Goal: Information Seeking & Learning: Learn about a topic

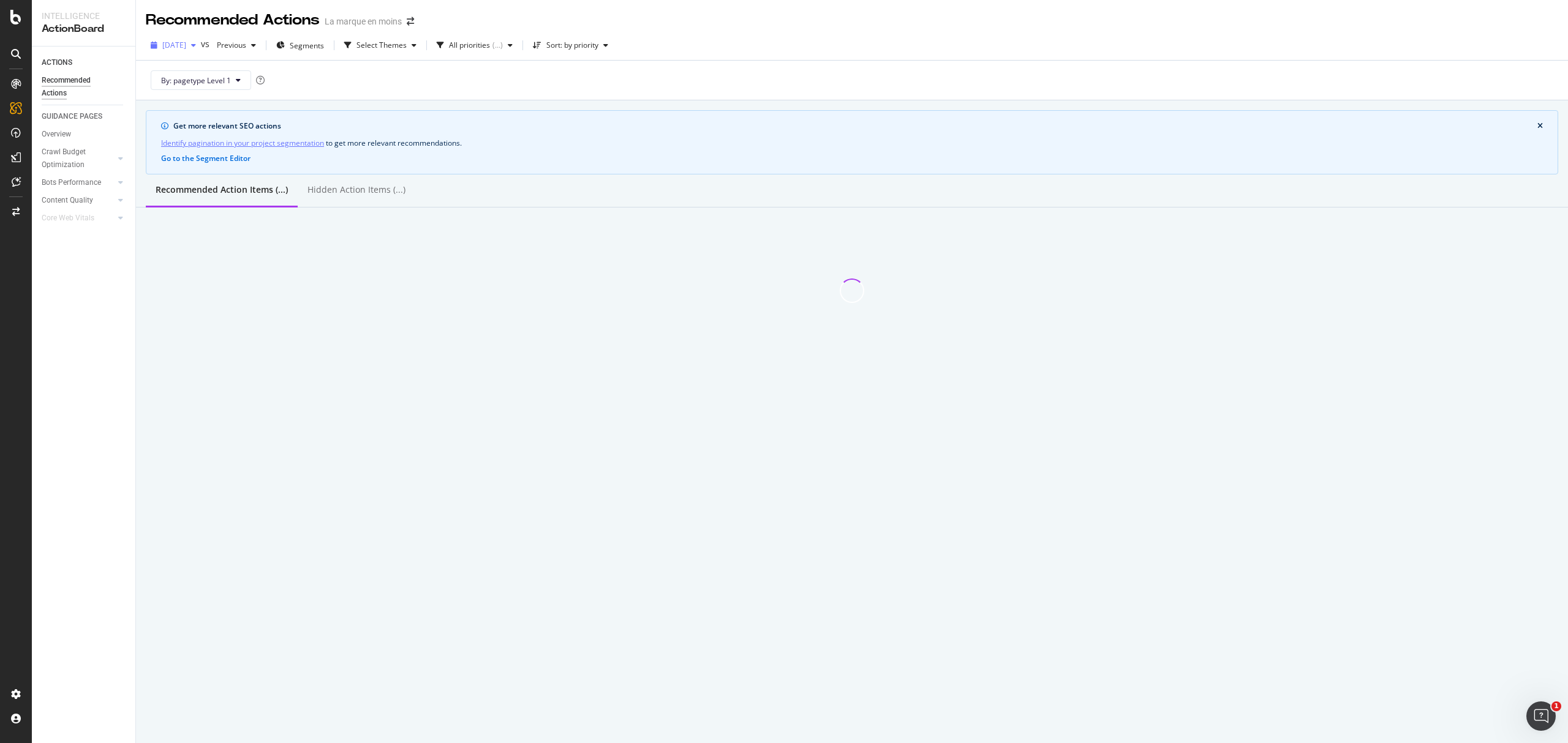
click at [187, 50] on span "[DATE]" at bounding box center [174, 44] width 24 height 10
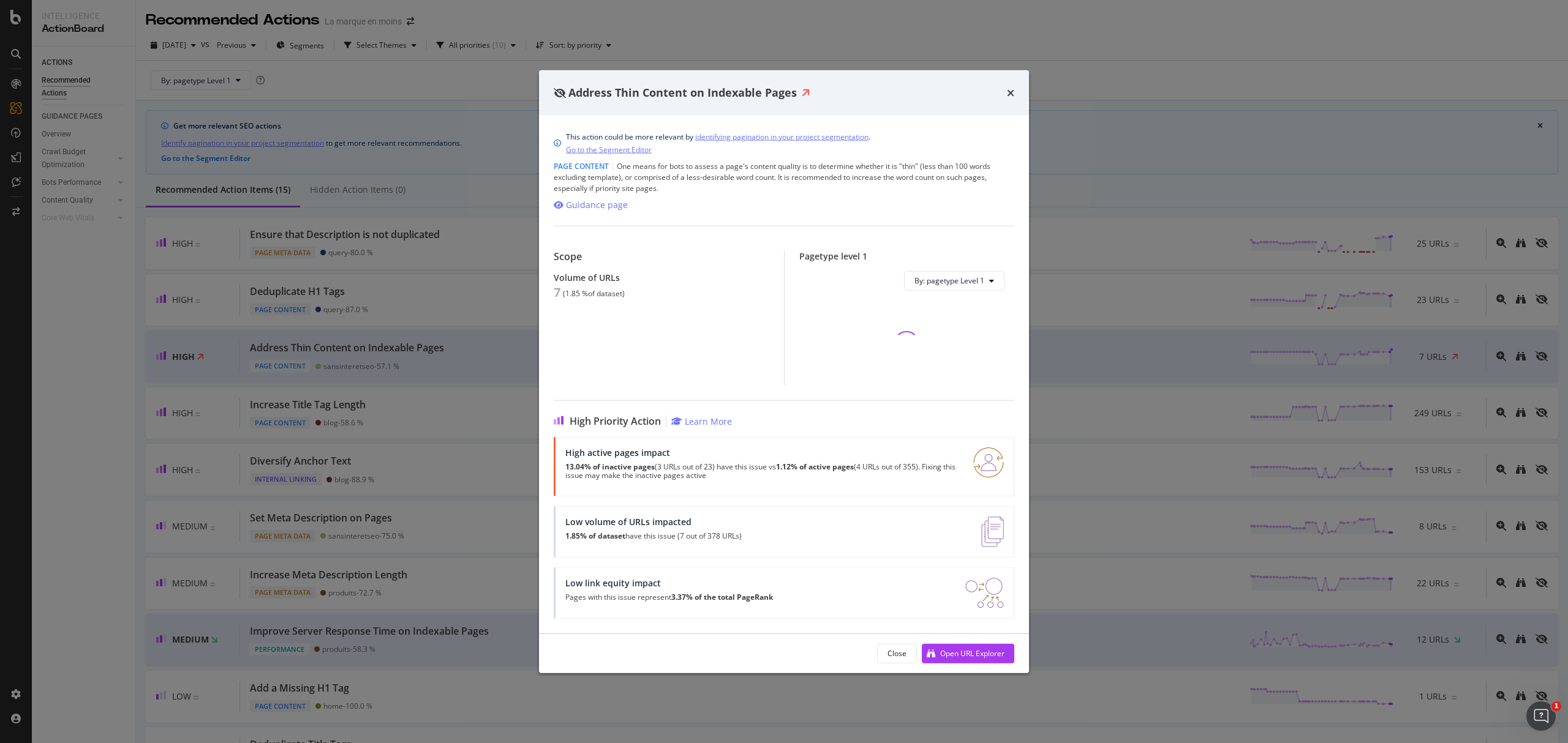
click at [386, 316] on div "Address Thin Content on Indexable Pages This action could be more relevant by i…" at bounding box center [784, 372] width 1568 height 743
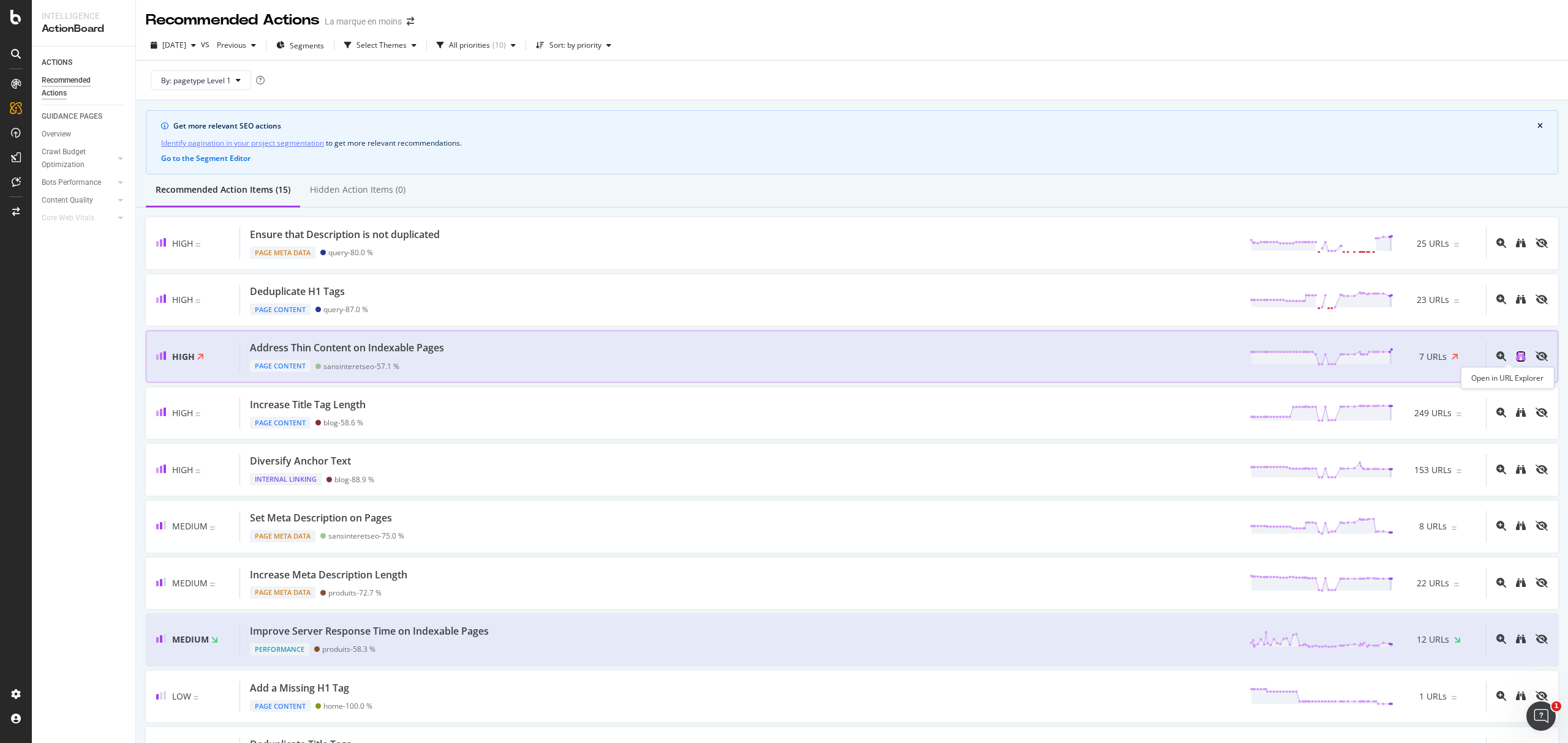
click at [1516, 355] on icon "binoculars" at bounding box center [1521, 356] width 10 height 10
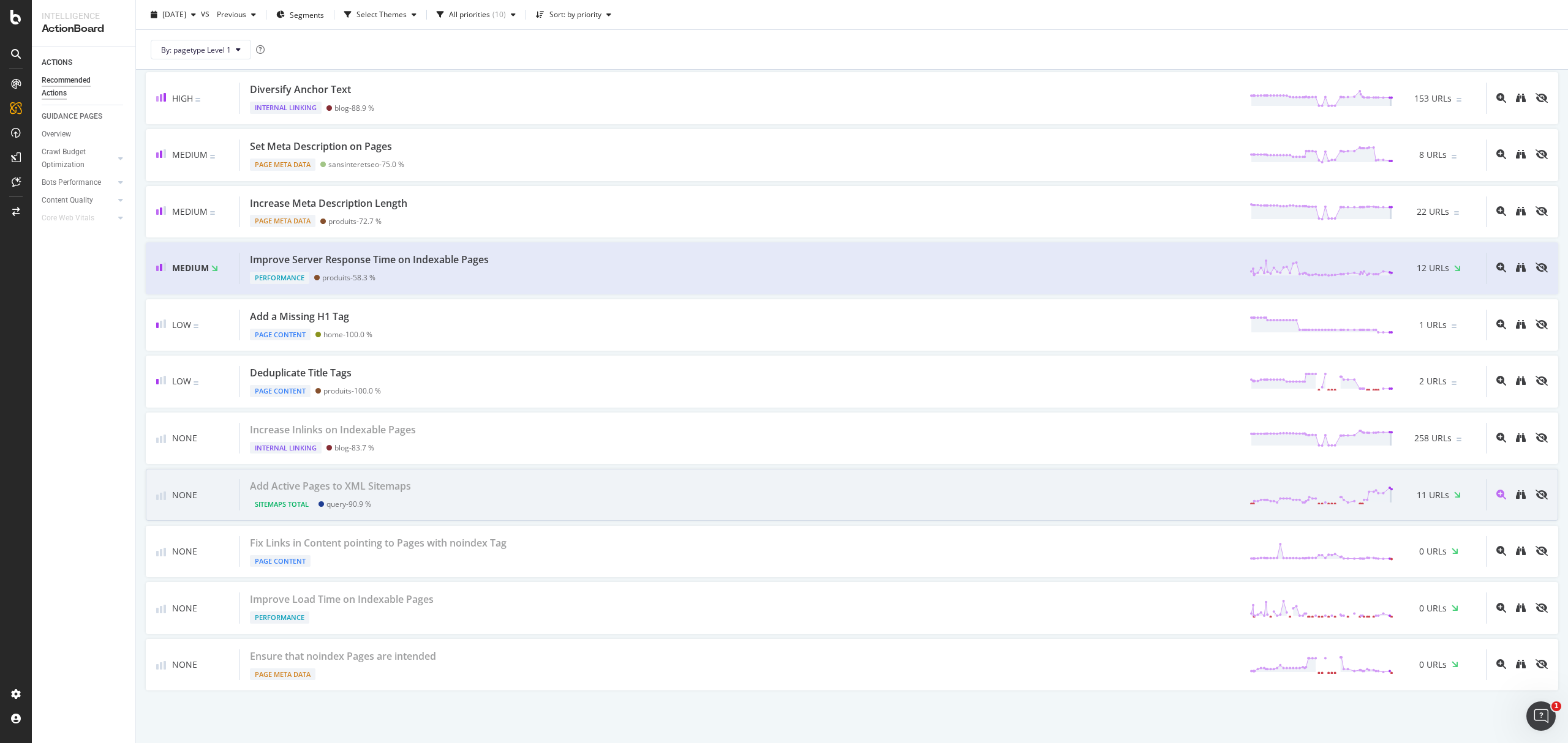
scroll to position [378, 0]
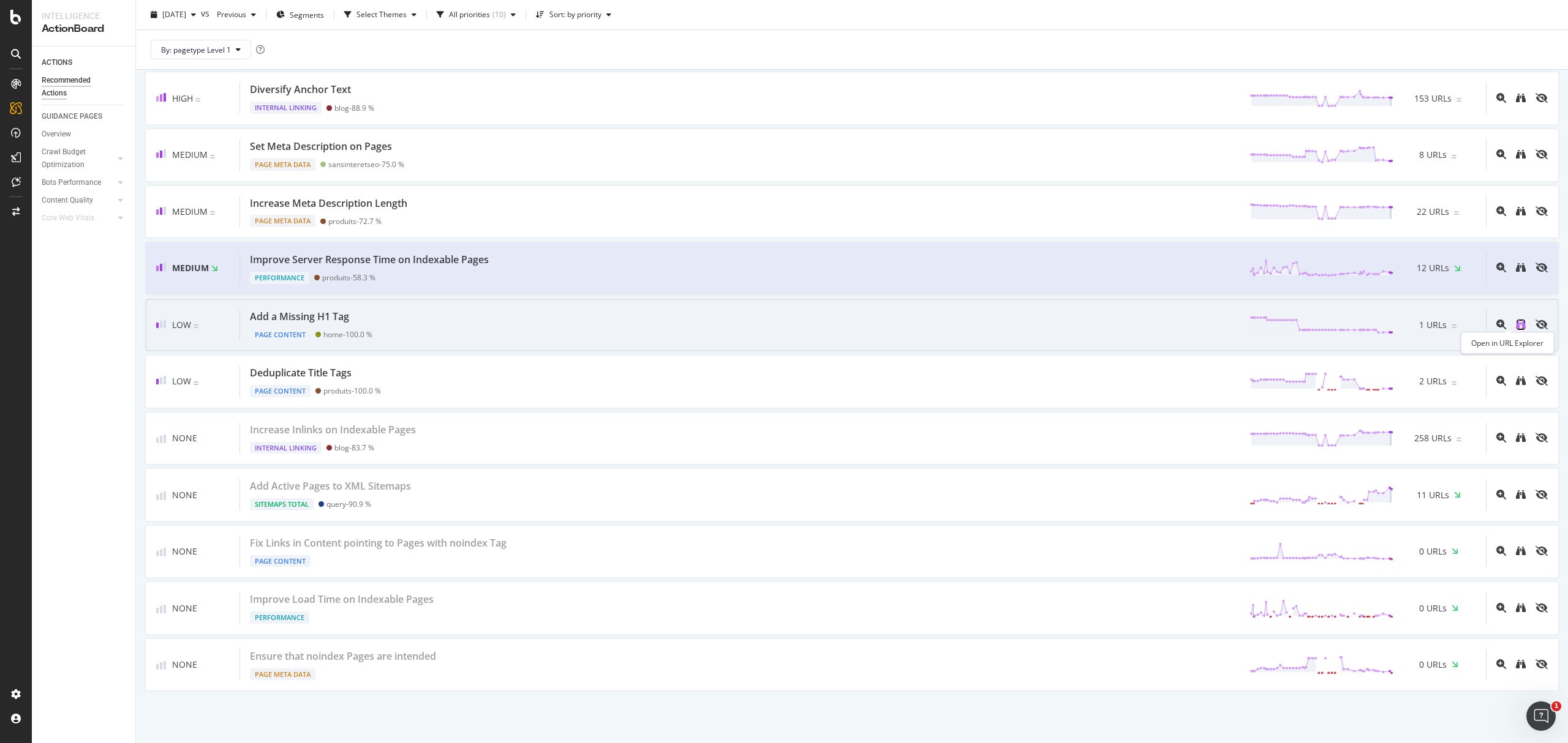
click at [1516, 320] on icon "binoculars" at bounding box center [1521, 324] width 10 height 10
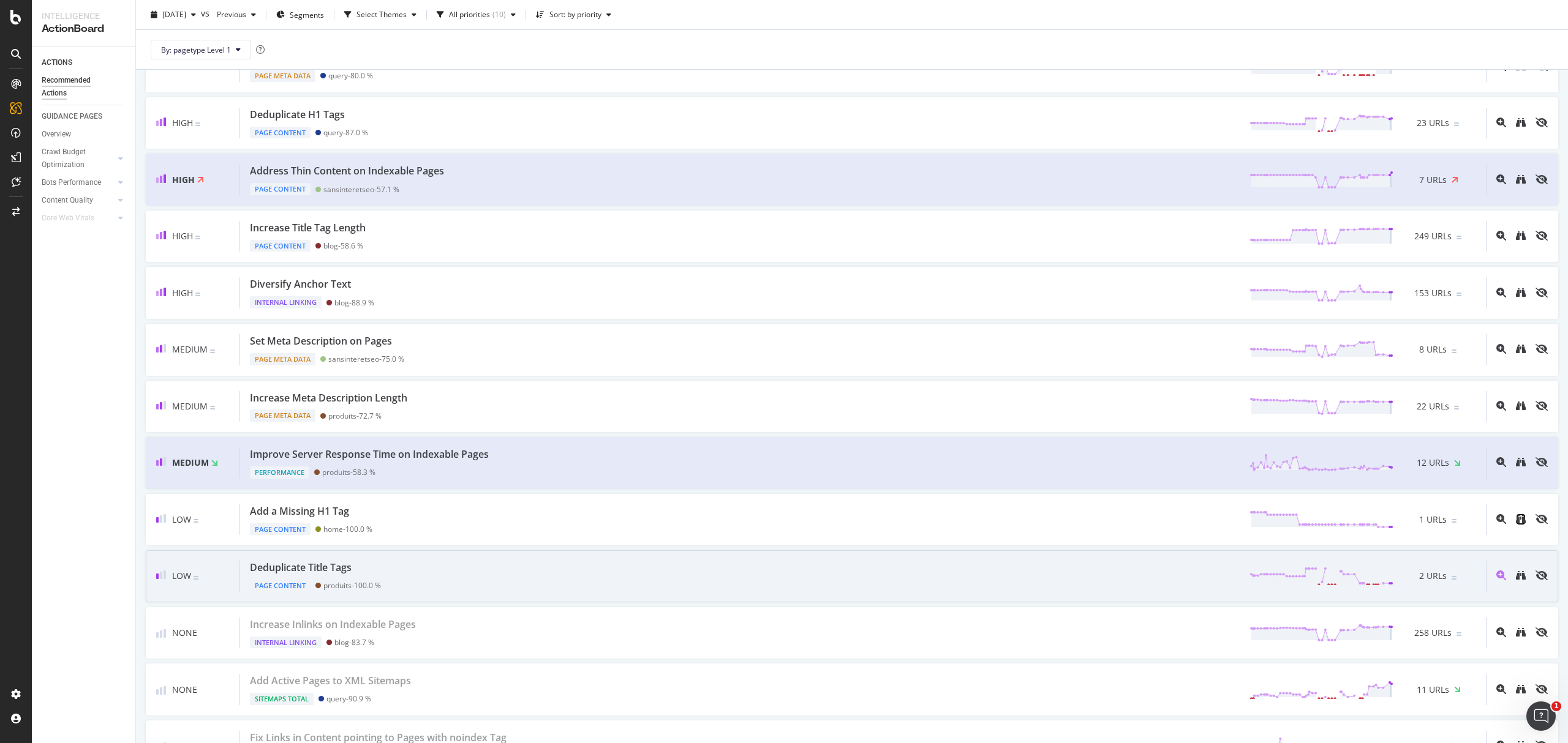
scroll to position [0, 0]
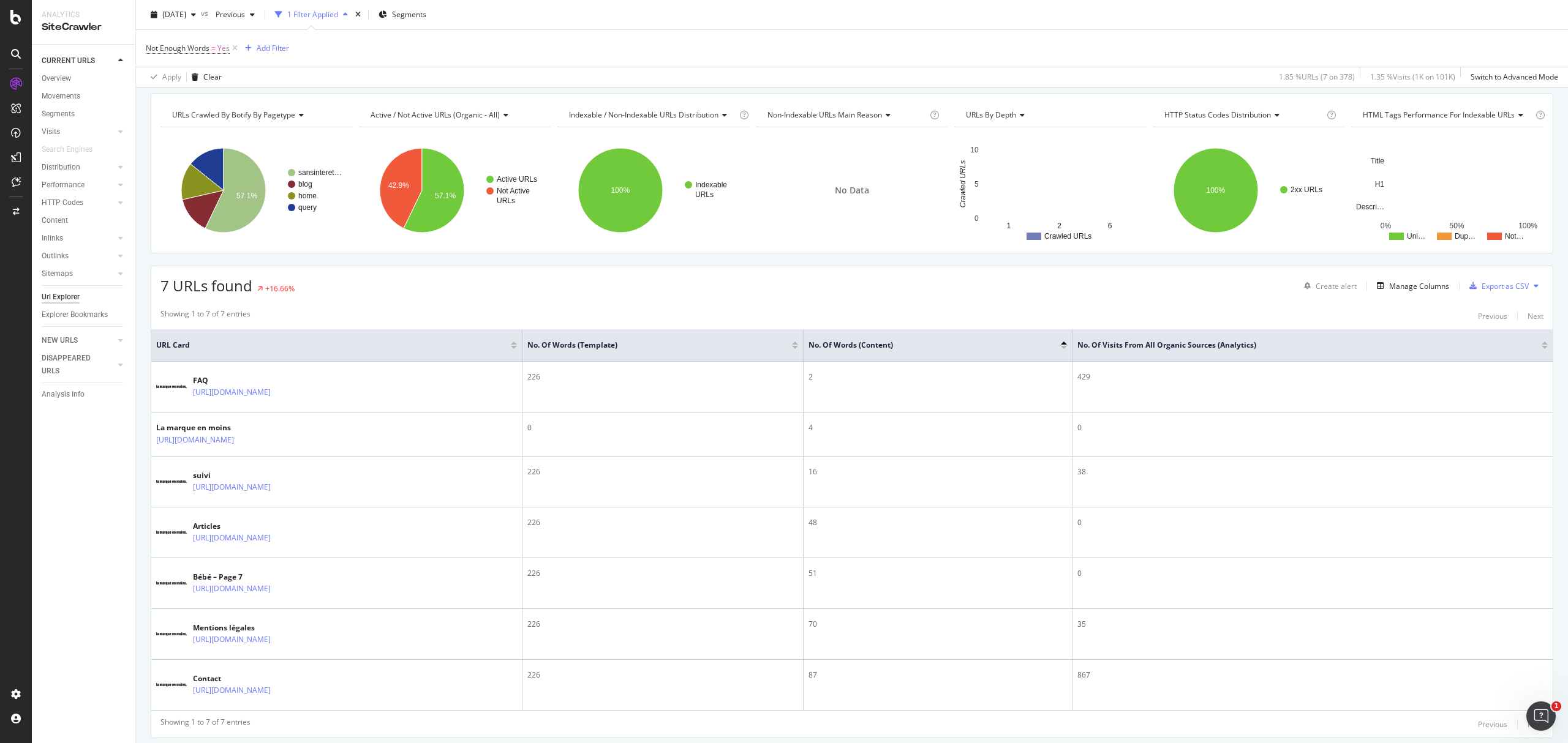
scroll to position [1, 0]
